Goal: Information Seeking & Learning: Learn about a topic

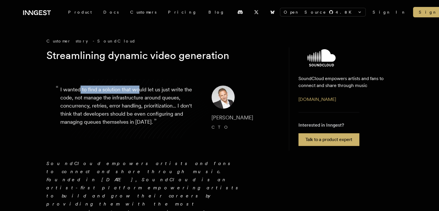
click at [137, 90] on p "“ I wanted to find a solution that would let us just write the code, not manage…" at bounding box center [131, 108] width 142 height 46
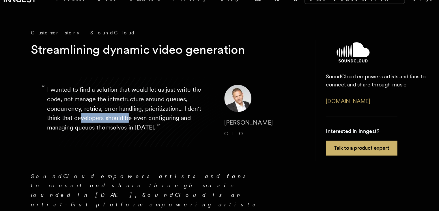
drag, startPoint x: 88, startPoint y: 117, endPoint x: 129, endPoint y: 116, distance: 41.3
click at [129, 116] on p "“ I wanted to find a solution that would let us just write the code, not manage…" at bounding box center [131, 108] width 142 height 46
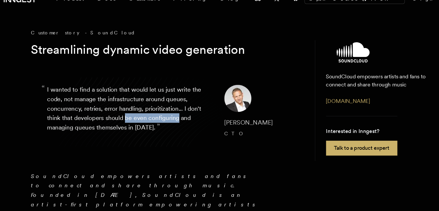
drag, startPoint x: 129, startPoint y: 116, endPoint x: 159, endPoint y: 114, distance: 30.1
click at [159, 114] on p "“ I wanted to find a solution that would let us just write the code, not manage…" at bounding box center [131, 108] width 142 height 46
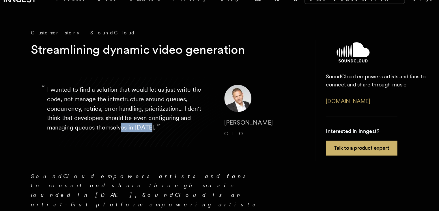
drag, startPoint x: 122, startPoint y: 123, endPoint x: 148, endPoint y: 123, distance: 26.0
click at [148, 123] on p "“ I wanted to find a solution that would let us just write the code, not manage…" at bounding box center [131, 108] width 142 height 46
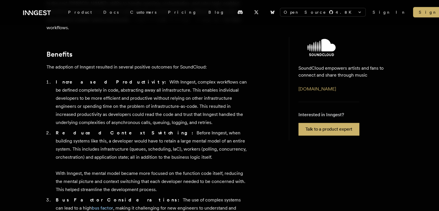
scroll to position [473, 0]
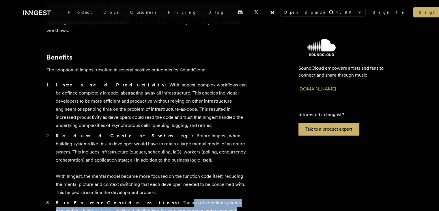
drag, startPoint x: 122, startPoint y: 148, endPoint x: 163, endPoint y: 173, distance: 47.0
click at [163, 199] on li "Bus Factor Considerations: The use of complex systems can lead to a high bus fa…" at bounding box center [151, 215] width 195 height 32
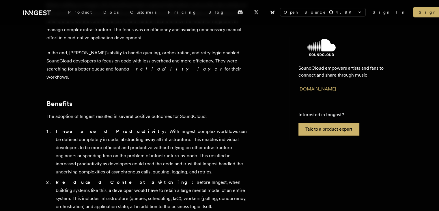
scroll to position [426, 0]
